Goal: Task Accomplishment & Management: Complete application form

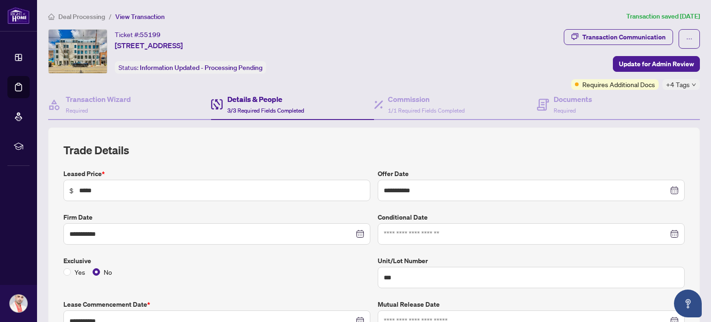
click at [79, 16] on span "Deal Processing" at bounding box center [81, 17] width 47 height 8
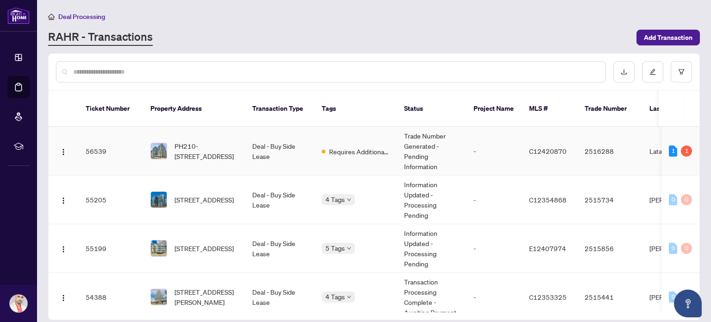
click at [359, 146] on td "Requires Additional Docs" at bounding box center [355, 151] width 82 height 49
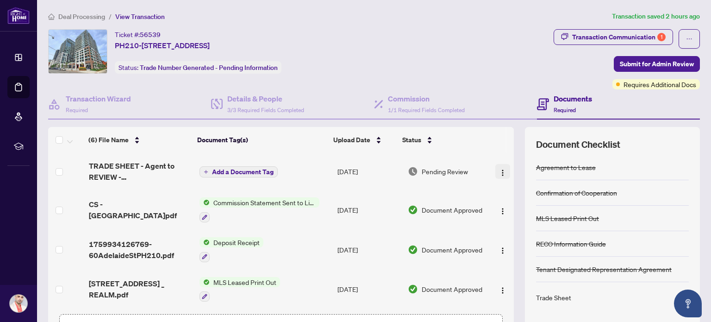
click at [499, 169] on img "button" at bounding box center [502, 172] width 7 height 7
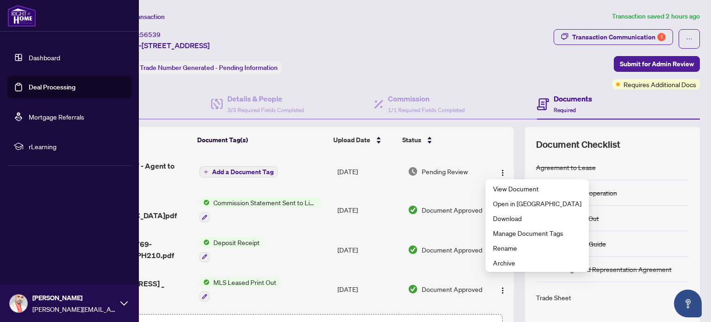
click at [99, 166] on div "Dashboard Deal Processing Mortgage Referrals rLearning [PERSON_NAME] [PERSON_NA…" at bounding box center [69, 161] width 139 height 322
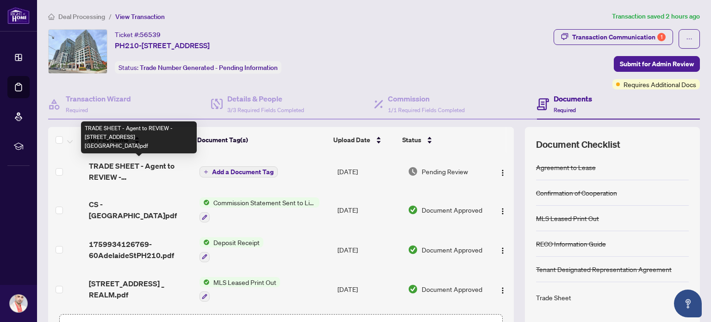
click at [143, 174] on span "TRADE SHEET - Agent to REVIEW - [STREET_ADDRESS][GEOGRAPHIC_DATA]pdf" at bounding box center [140, 171] width 103 height 22
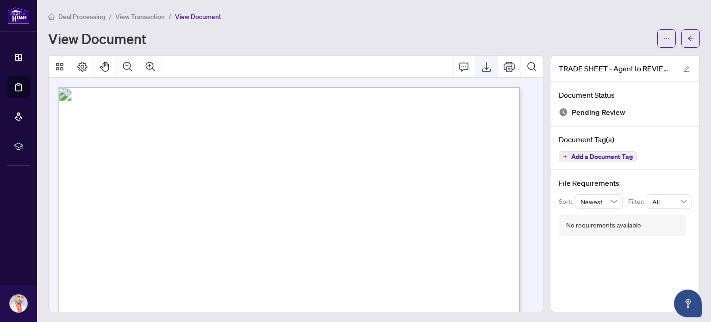
click at [482, 70] on icon "Export" at bounding box center [486, 67] width 9 height 10
click at [150, 16] on span "View Transaction" at bounding box center [140, 17] width 50 height 8
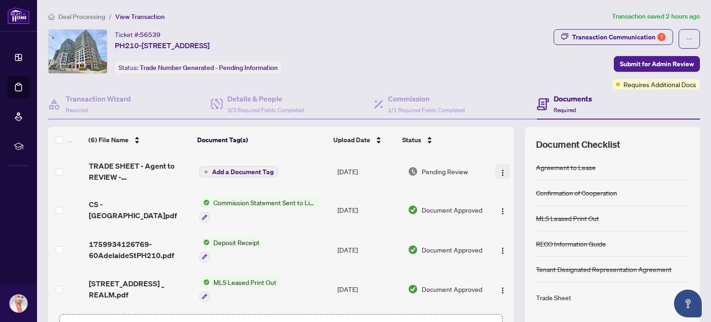
click at [499, 169] on img "button" at bounding box center [502, 172] width 7 height 7
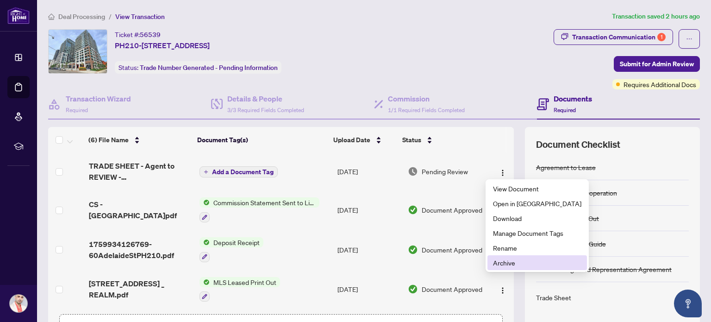
click at [516, 263] on span "Archive" at bounding box center [537, 262] width 88 height 10
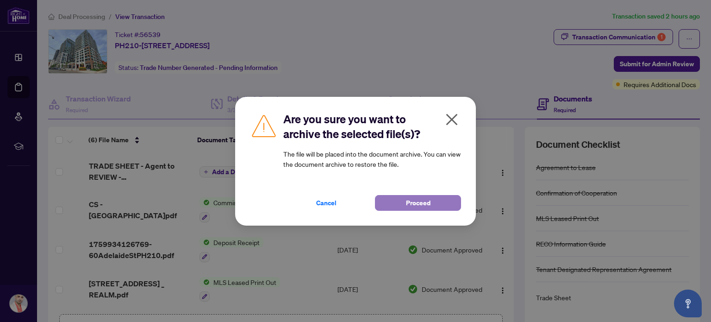
click at [399, 202] on button "Proceed" at bounding box center [418, 203] width 86 height 16
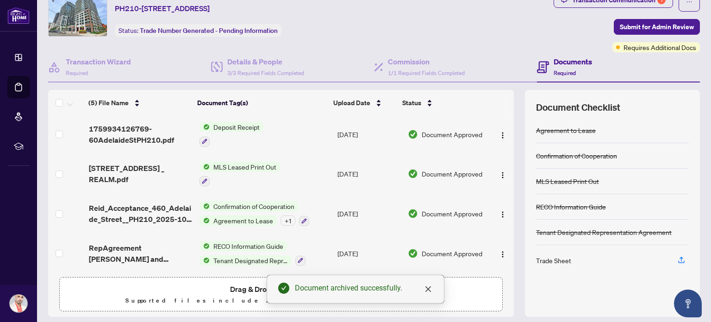
scroll to position [65, 0]
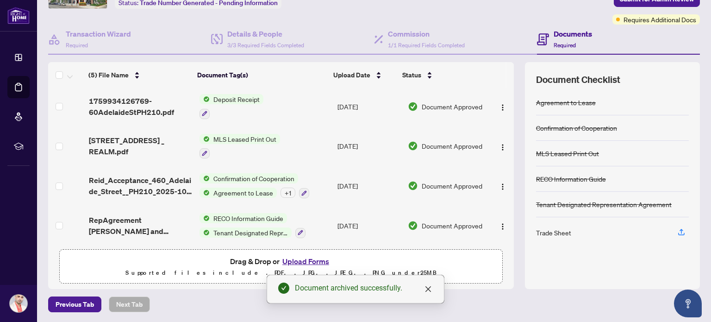
click at [294, 259] on button "Upload Forms" at bounding box center [306, 261] width 52 height 12
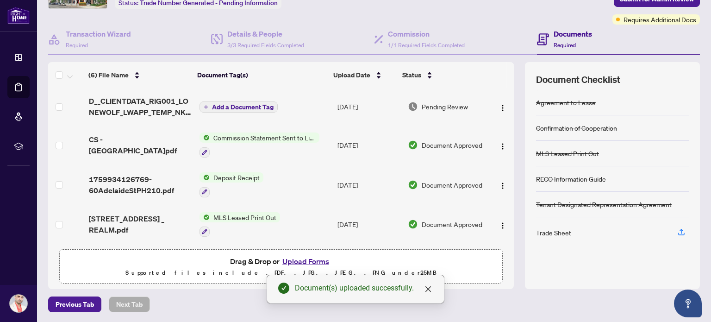
scroll to position [0, 0]
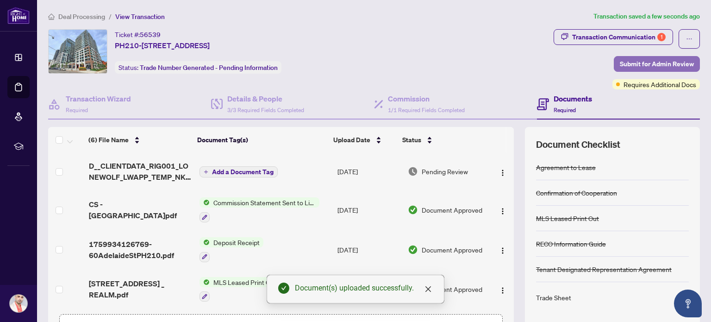
click at [648, 61] on span "Submit for Admin Review" at bounding box center [657, 63] width 74 height 15
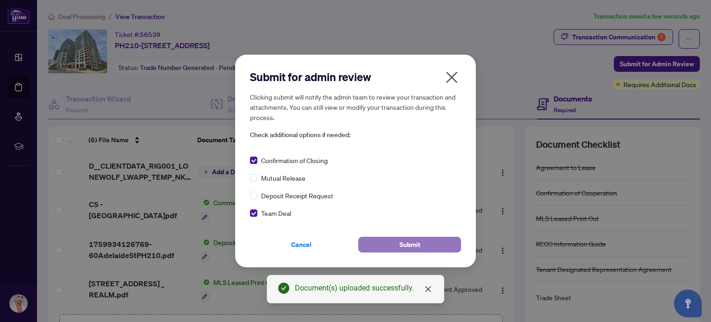
click at [397, 245] on button "Submit" at bounding box center [409, 245] width 103 height 16
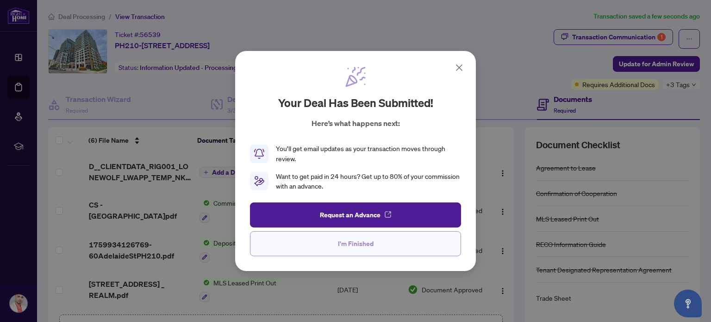
click at [358, 248] on span "I'm Finished" at bounding box center [356, 243] width 36 height 15
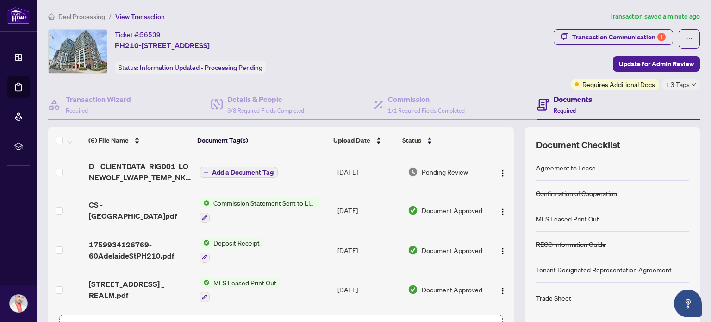
click at [224, 172] on span "Add a Document Tag" at bounding box center [243, 172] width 62 height 6
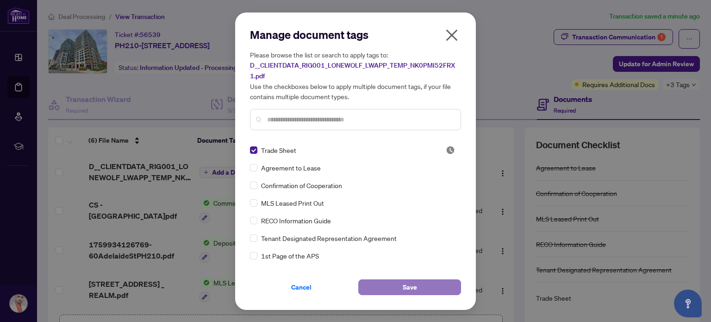
click at [401, 287] on button "Save" at bounding box center [409, 287] width 103 height 16
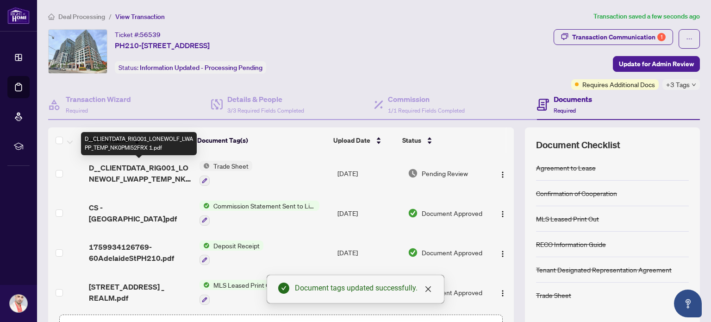
click at [139, 164] on span "D__CLIENTDATA_RIG001_LONEWOLF_LWAPP_TEMP_NK0PMI52FRX 1.pdf" at bounding box center [140, 173] width 103 height 22
